Goal: Learn about a topic

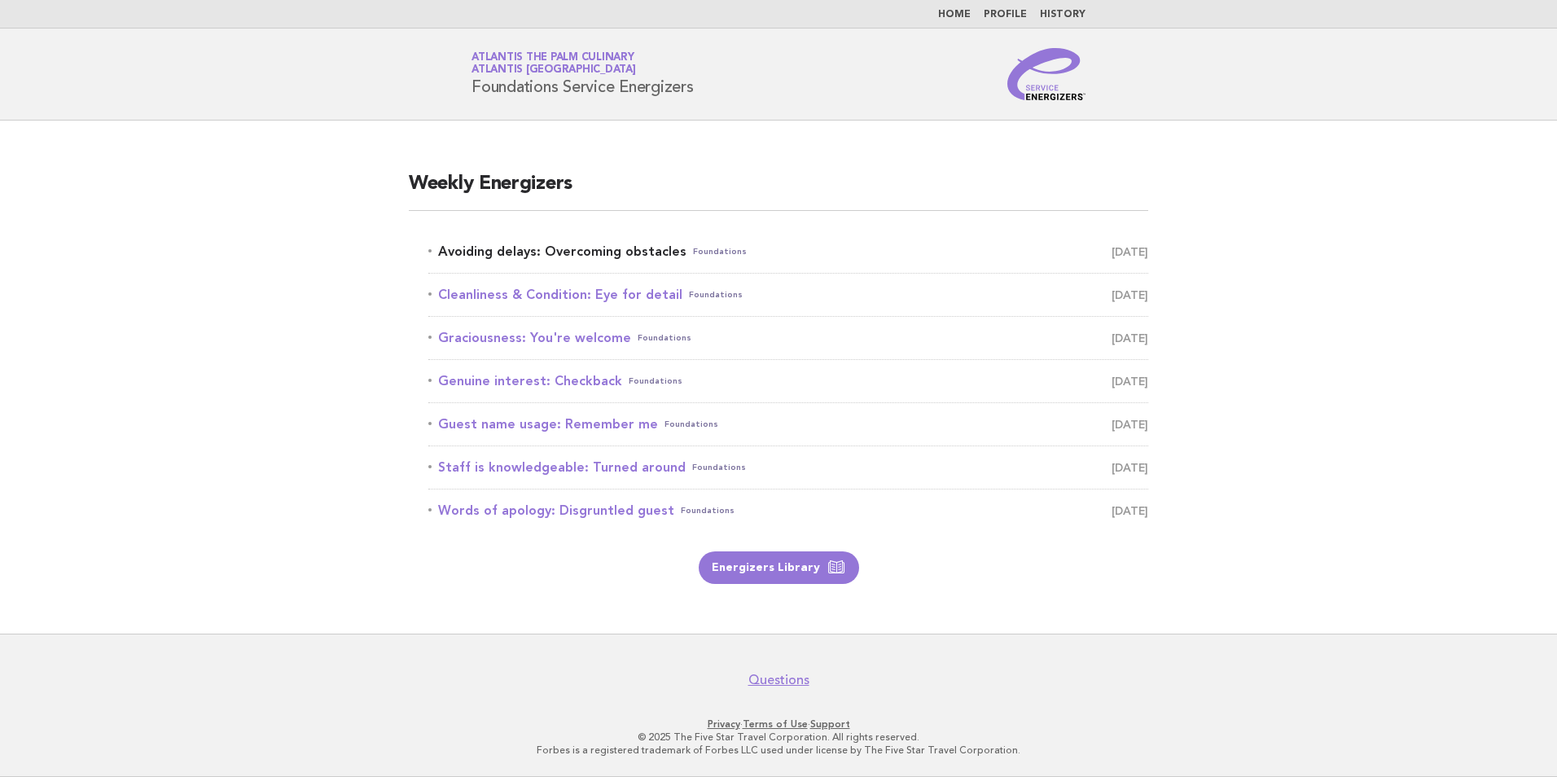
click at [543, 249] on link "Avoiding delays: Overcoming obstacles Foundations [DATE]" at bounding box center [788, 251] width 720 height 23
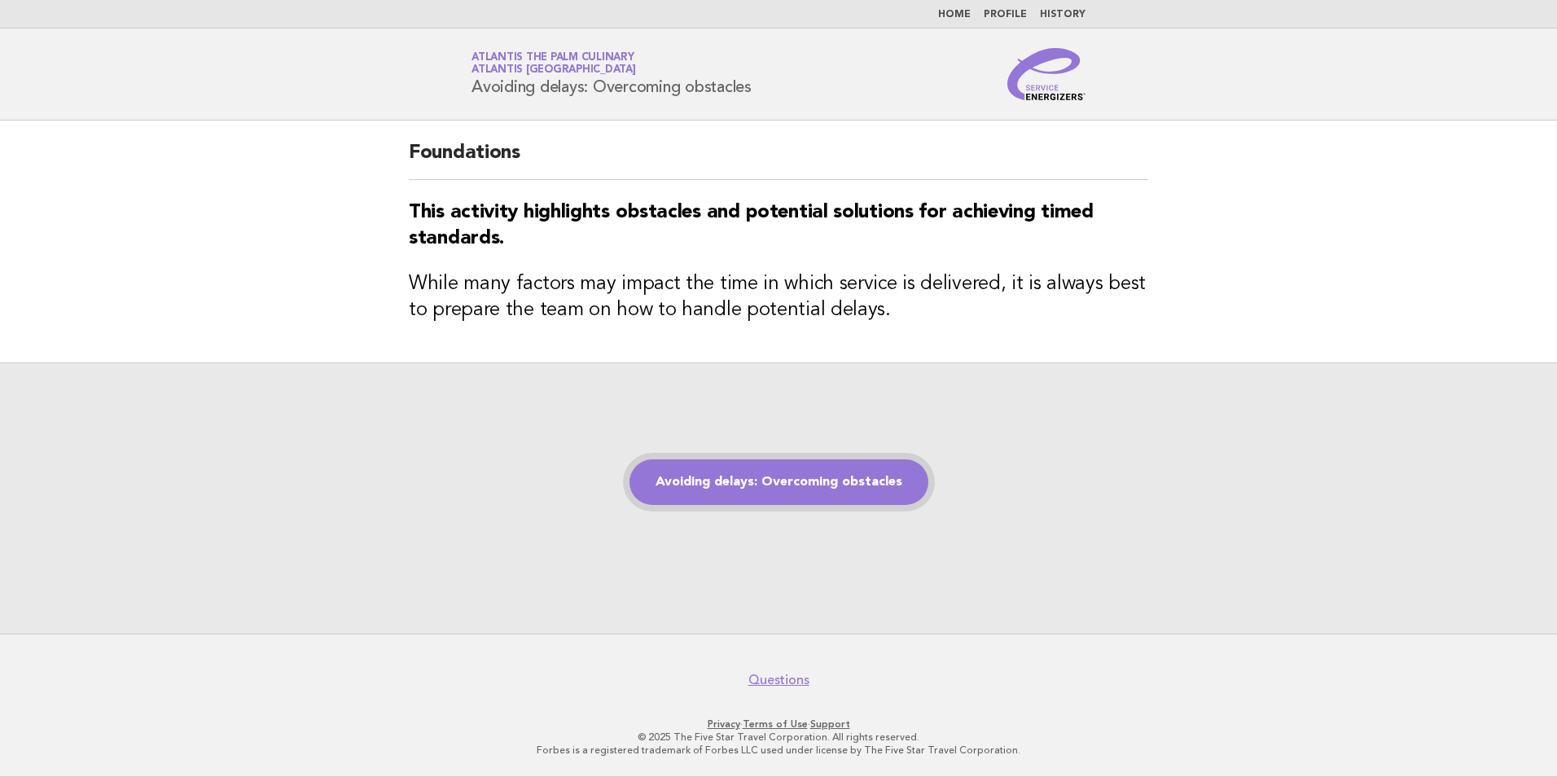
click at [789, 487] on link "Avoiding delays: Overcoming obstacles" at bounding box center [779, 482] width 299 height 46
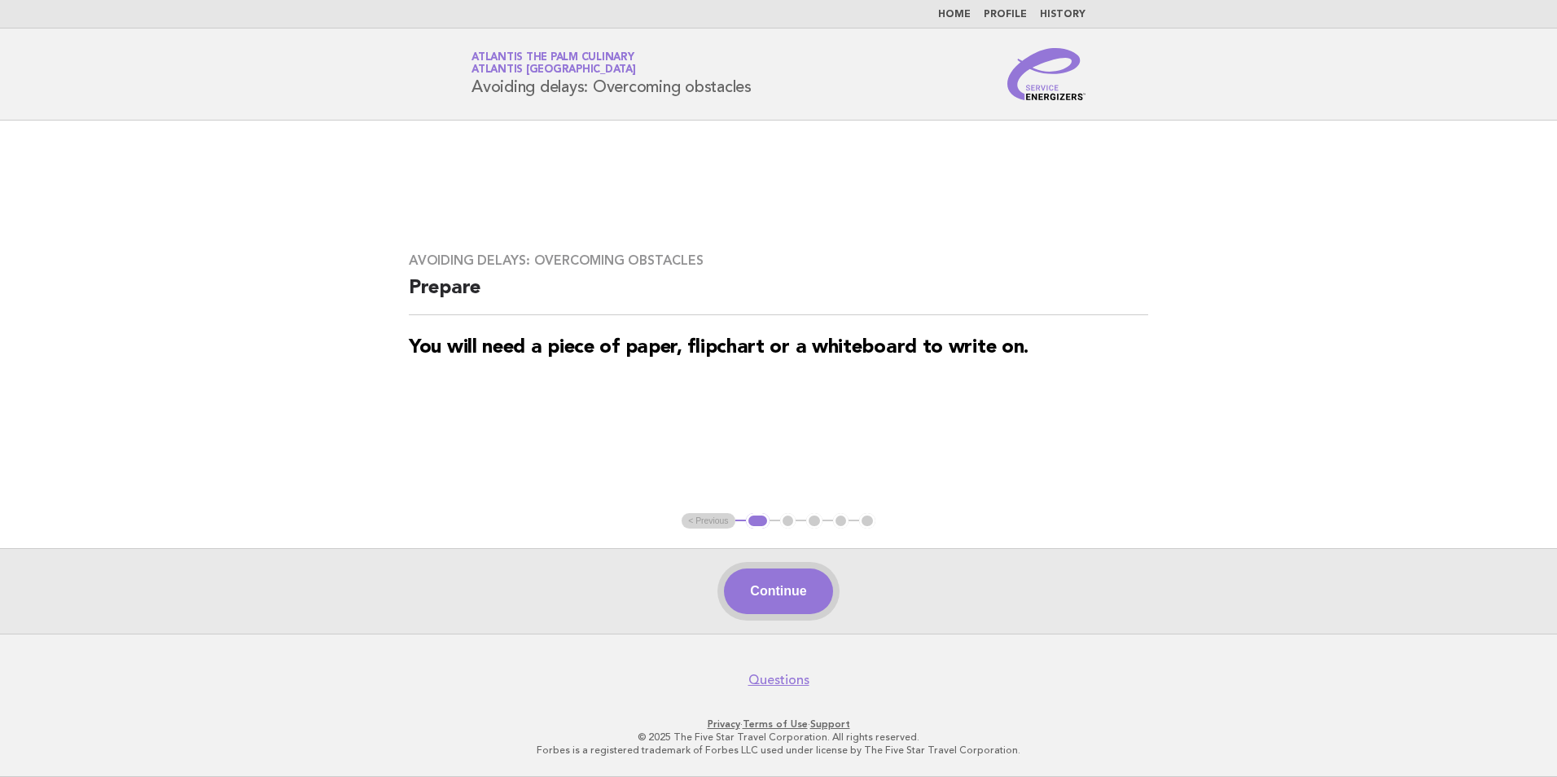
click at [790, 594] on button "Continue" at bounding box center [778, 592] width 108 height 46
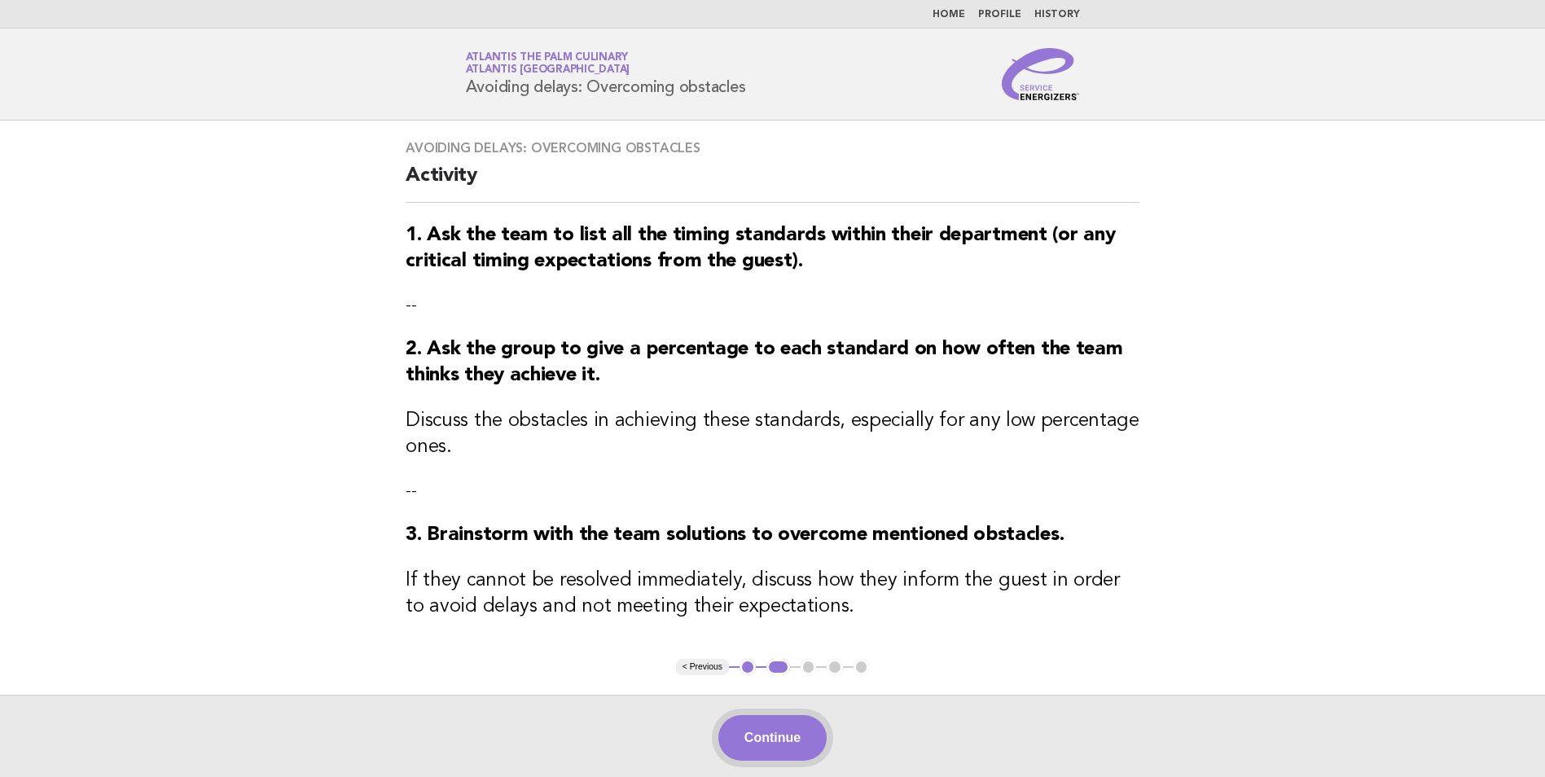
click at [787, 749] on button "Continue" at bounding box center [772, 738] width 108 height 46
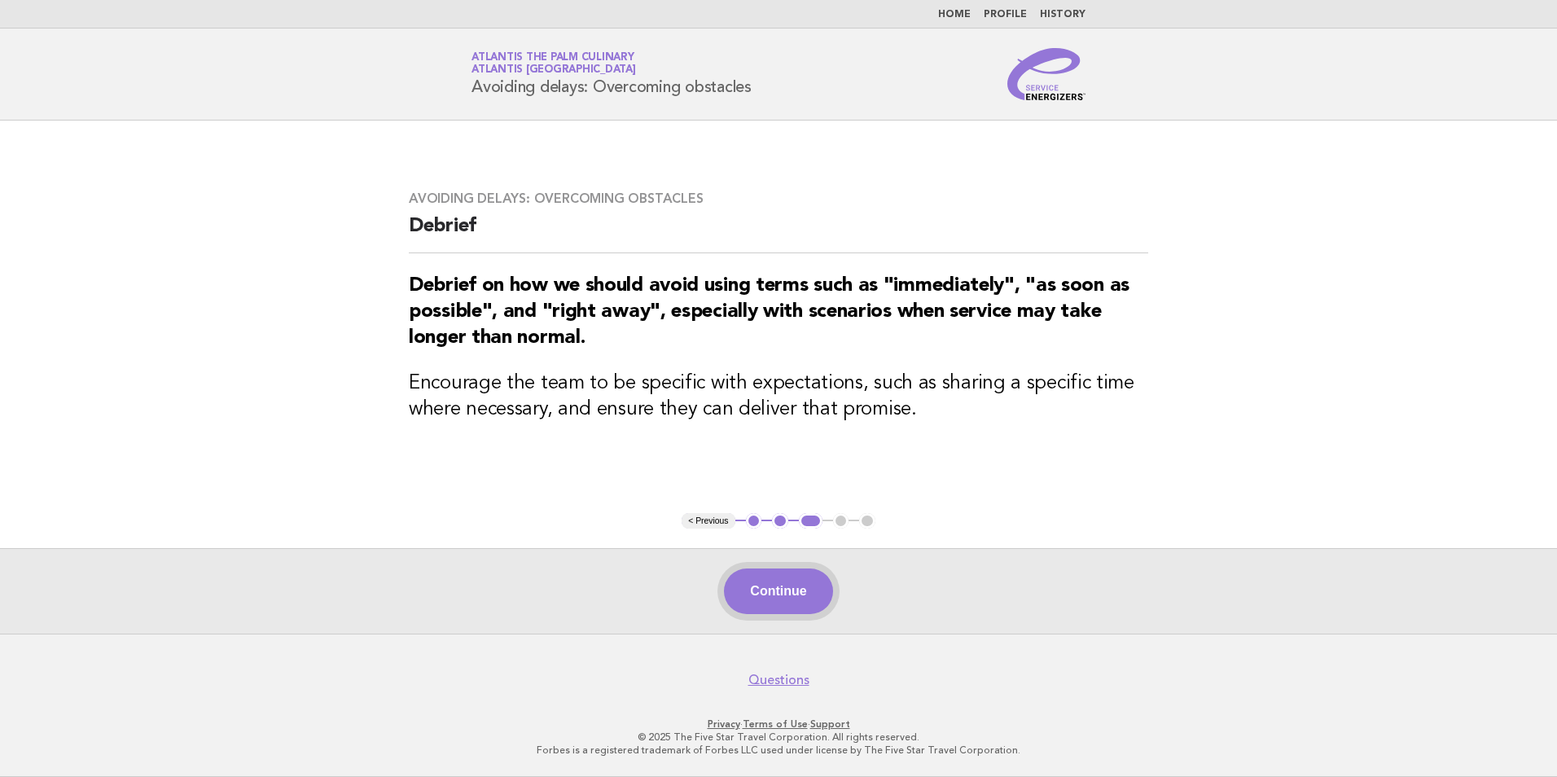
click at [775, 603] on button "Continue" at bounding box center [778, 592] width 108 height 46
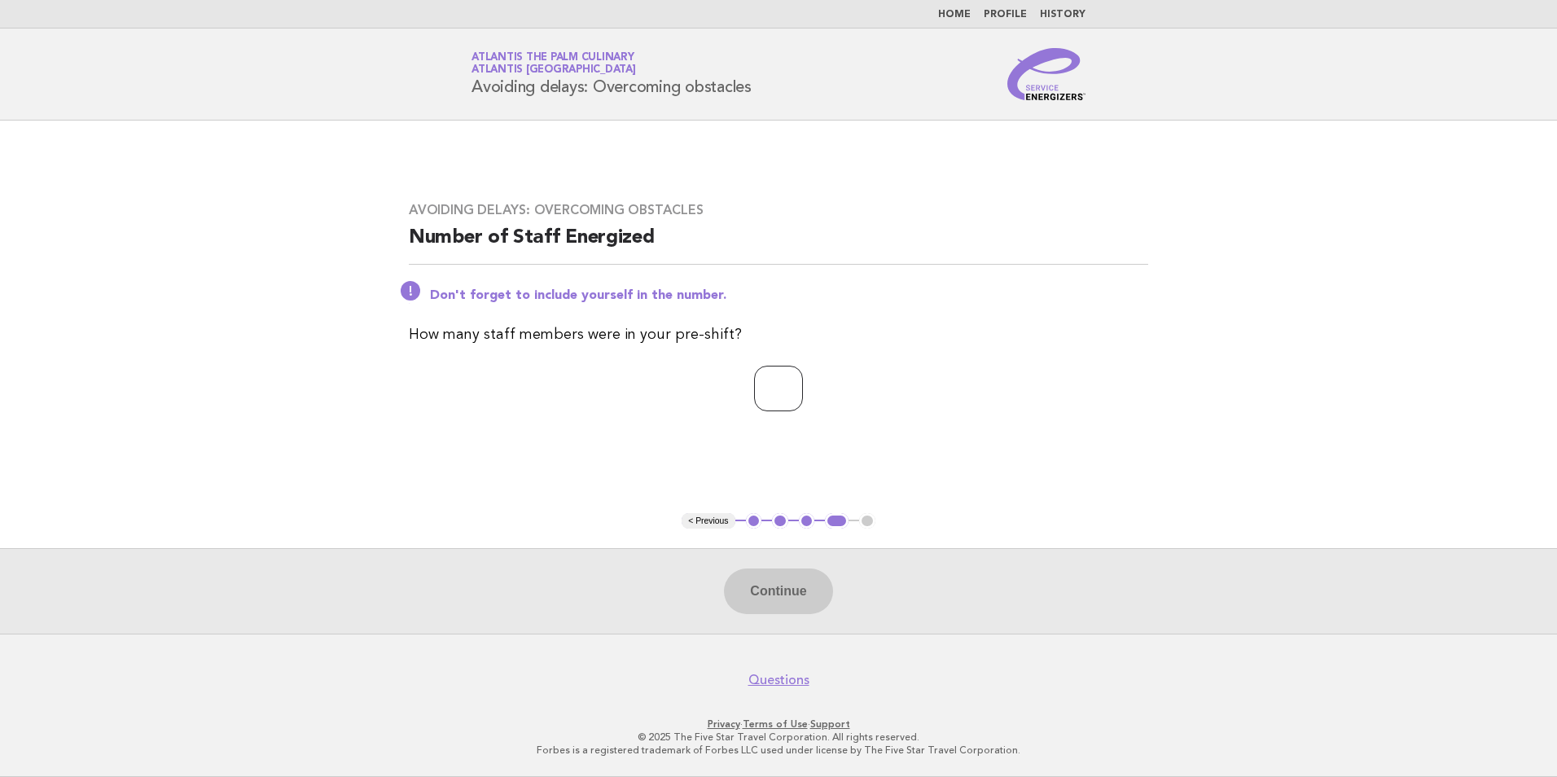
click at [784, 396] on input "number" at bounding box center [778, 389] width 49 height 46
type input "**"
click at [768, 585] on button "Continue" at bounding box center [778, 592] width 108 height 46
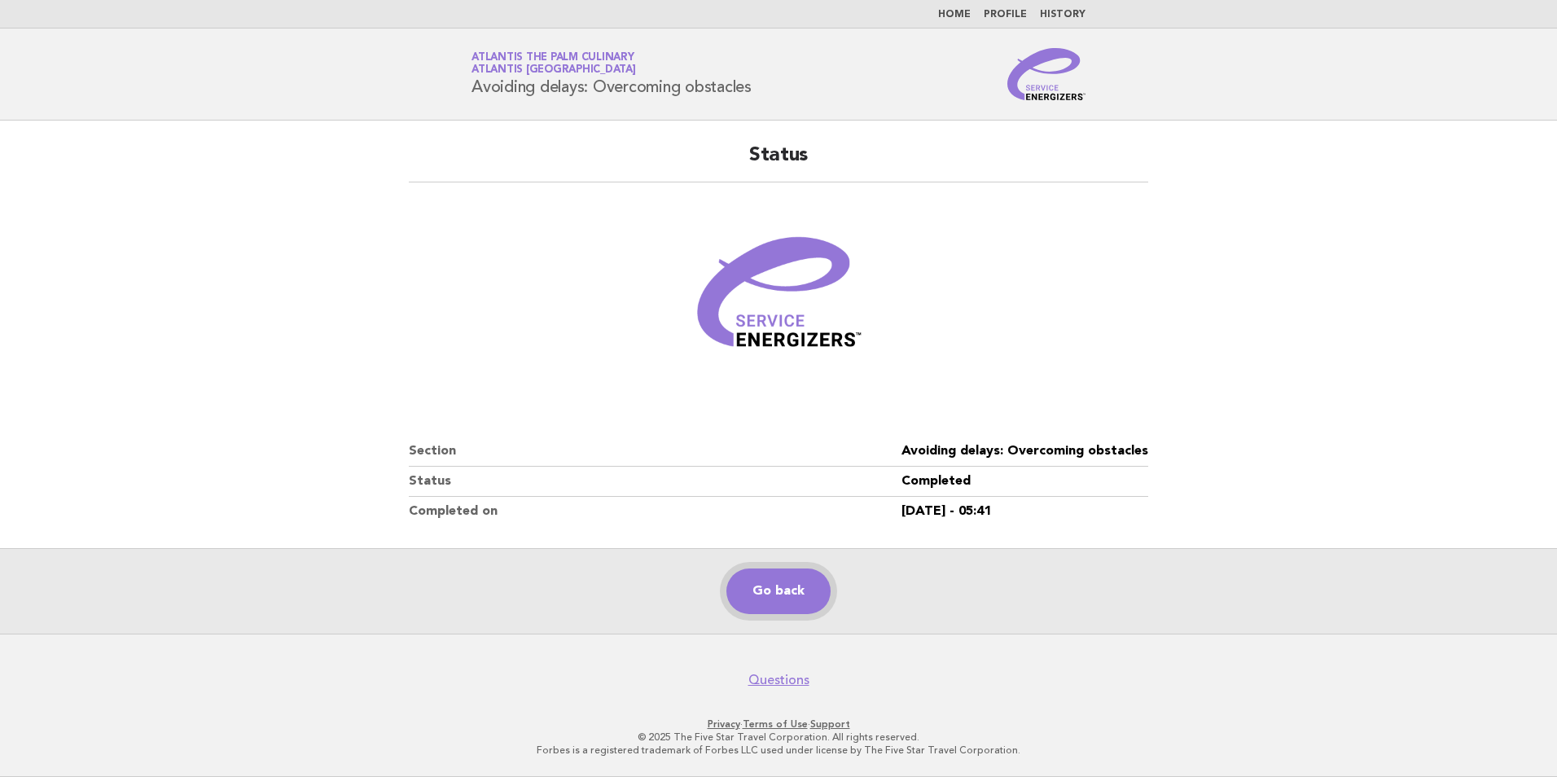
click at [809, 600] on link "Go back" at bounding box center [779, 592] width 104 height 46
